Goal: Task Accomplishment & Management: Manage account settings

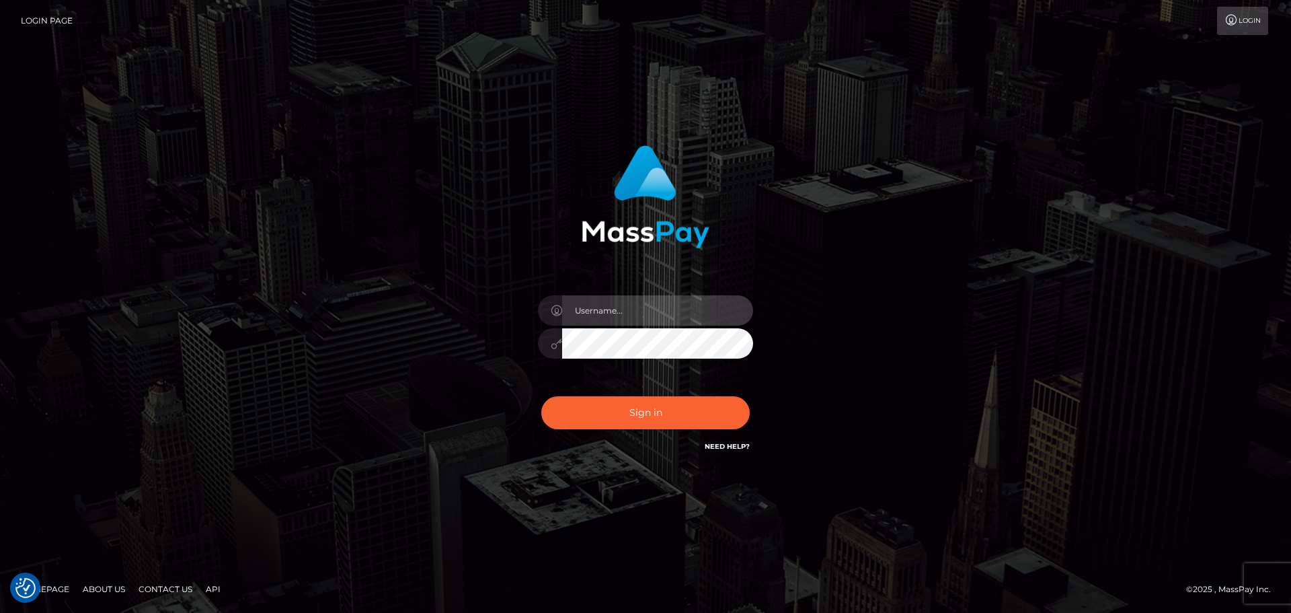
type input "Bedis"
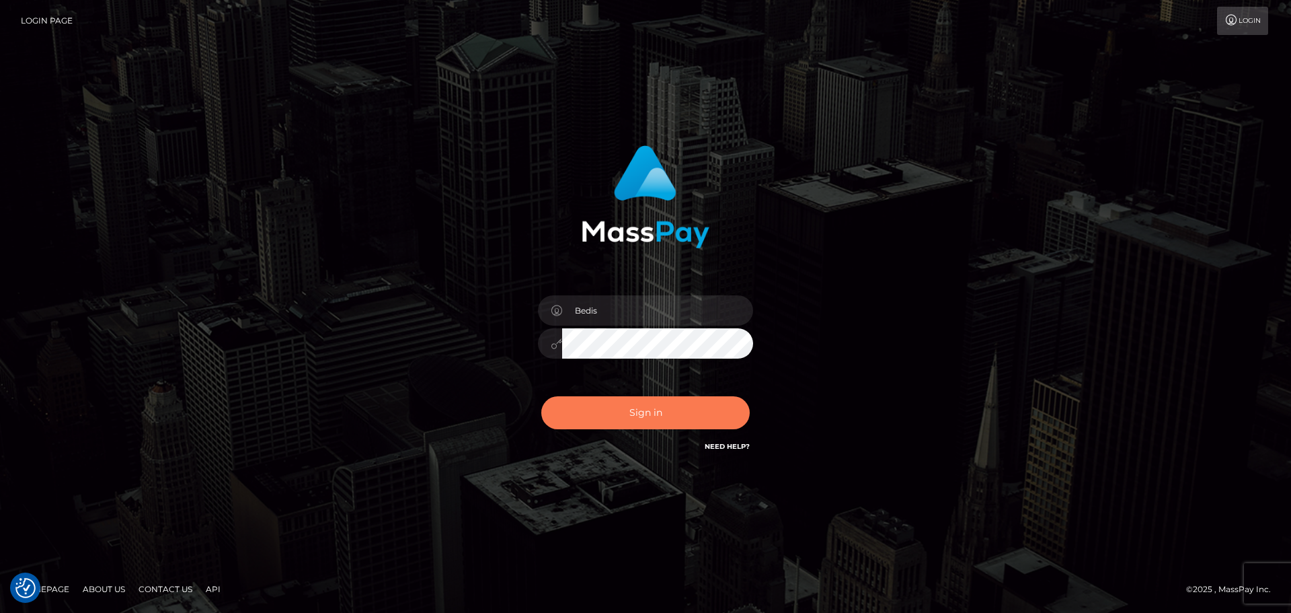
click at [627, 423] on button "Sign in" at bounding box center [645, 412] width 208 height 33
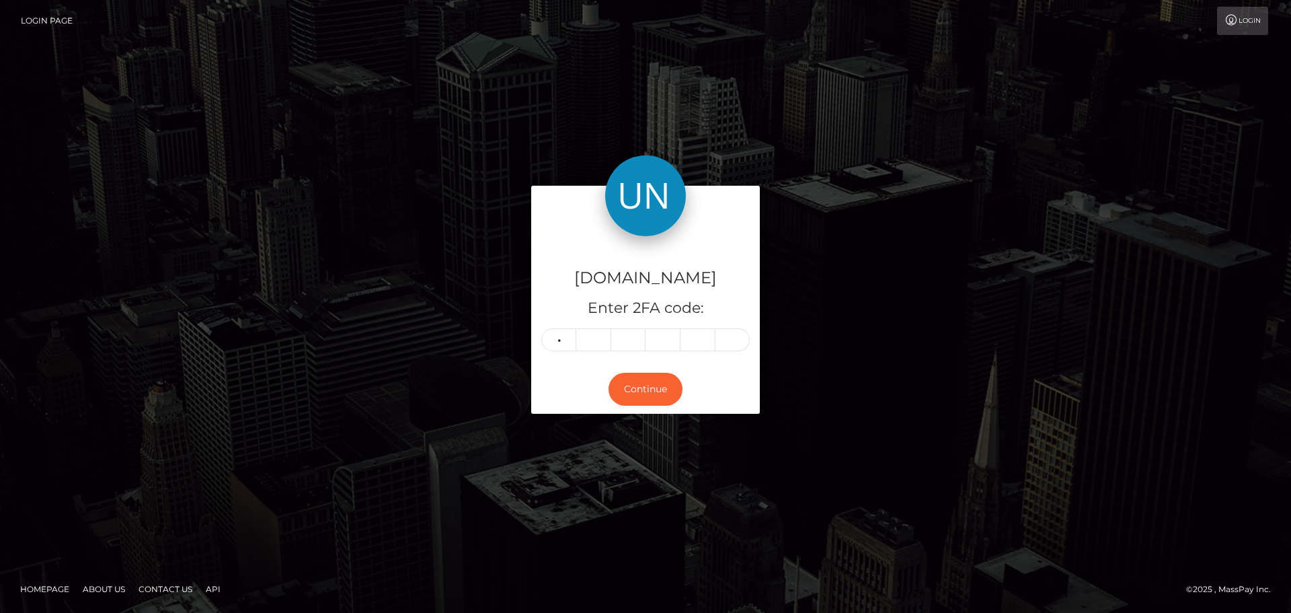
type input "2"
type input "1"
type input "0"
type input "1"
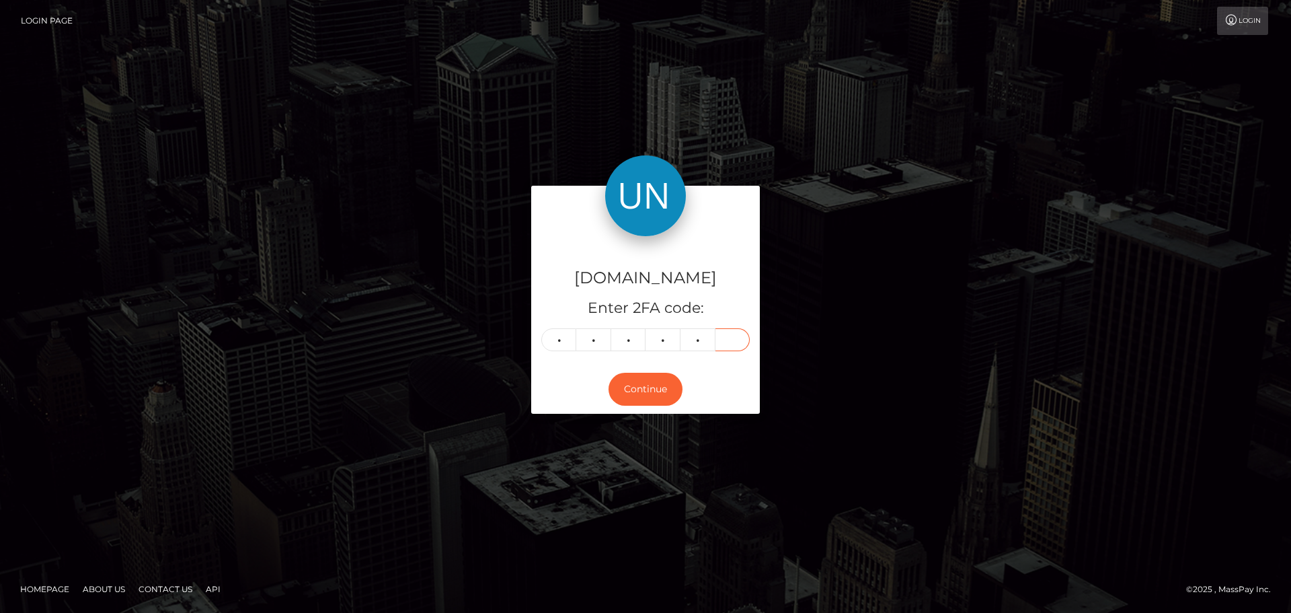
type input "6"
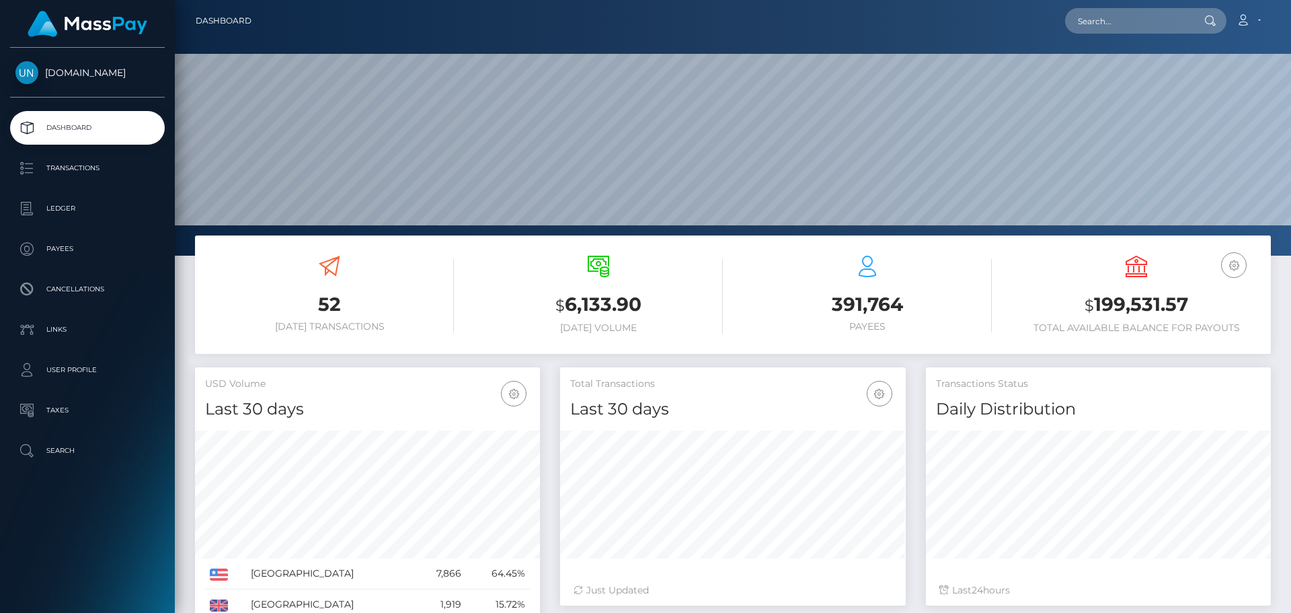
scroll to position [239, 346]
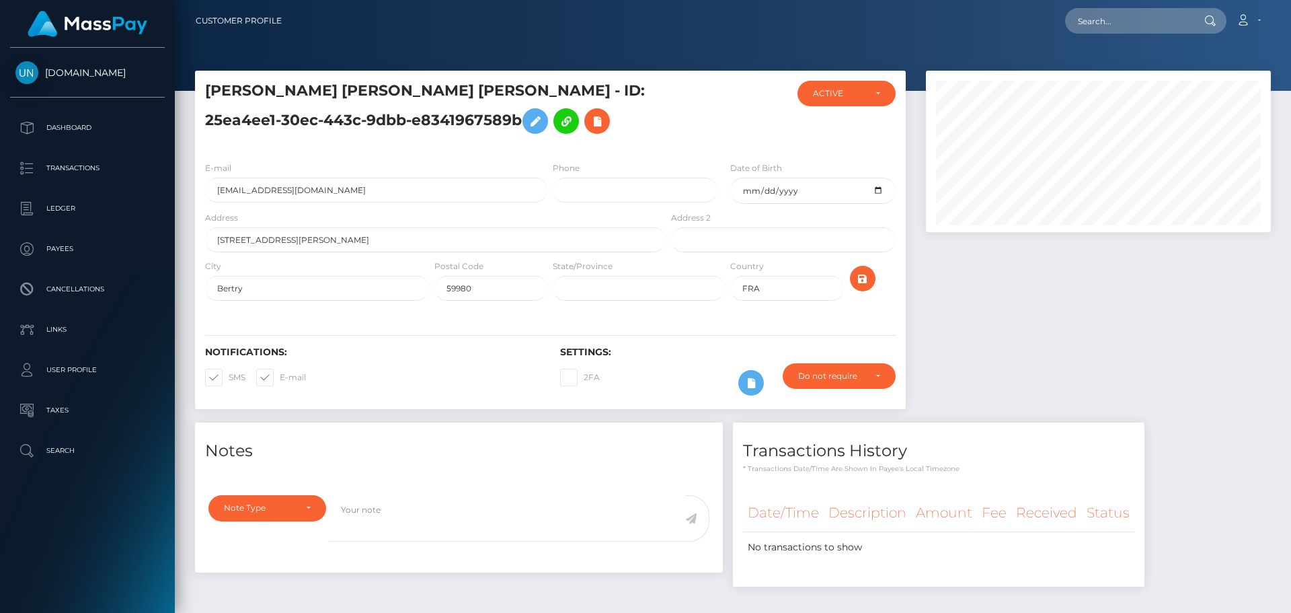
scroll to position [54, 0]
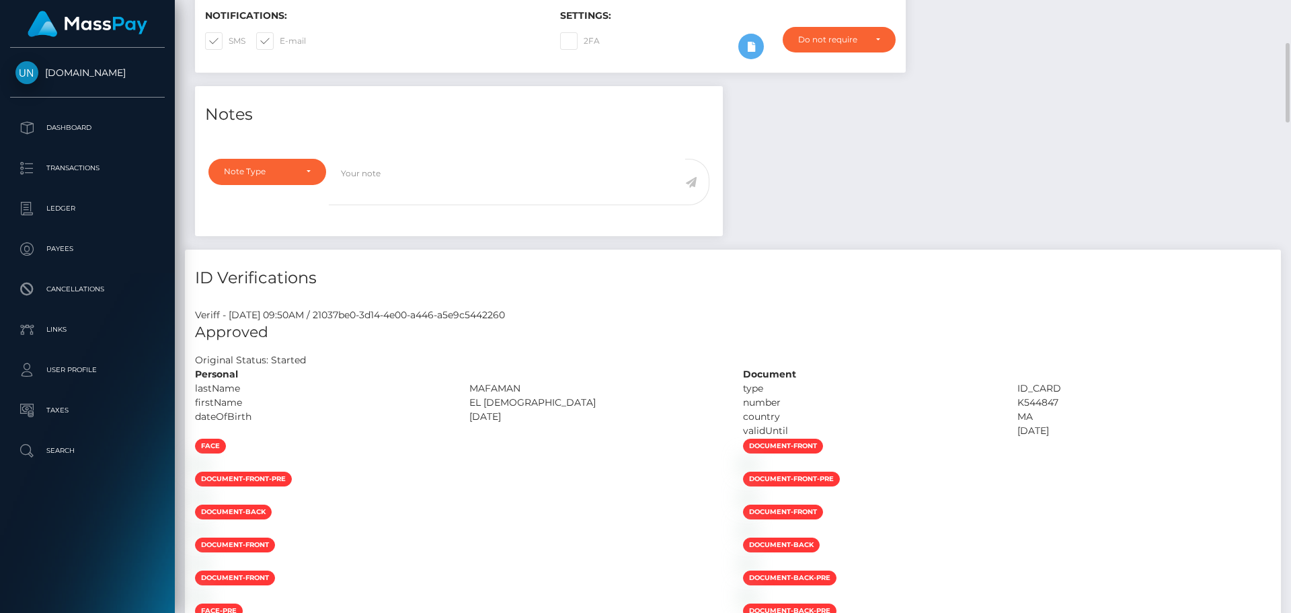
scroll to position [538, 0]
